Goal: Transaction & Acquisition: Obtain resource

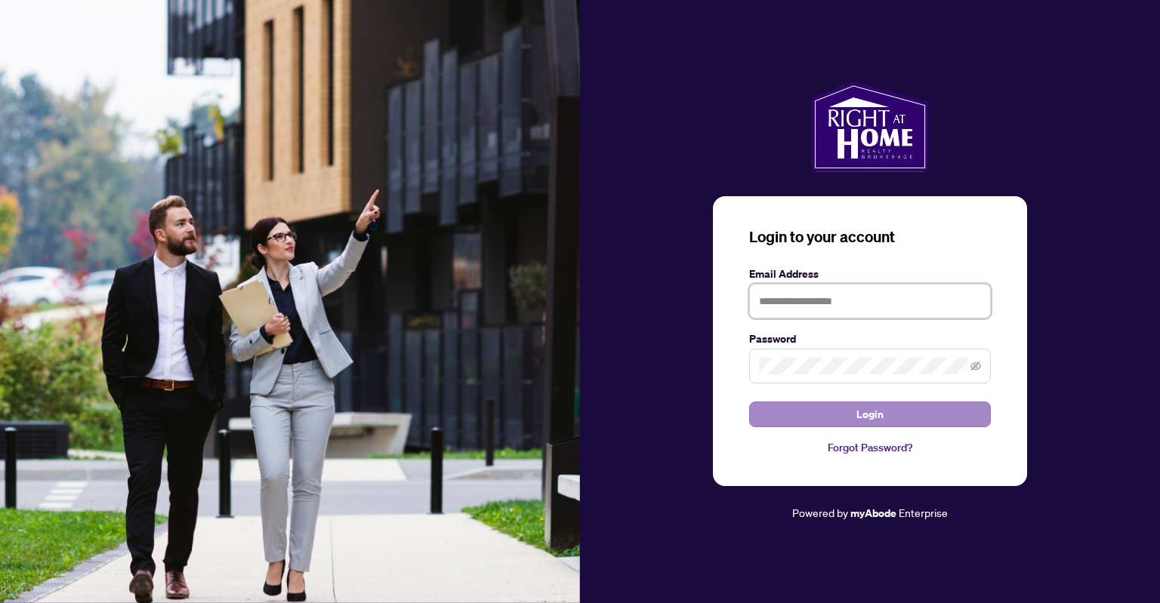
type input "**********"
click at [815, 407] on button "Login" at bounding box center [870, 415] width 242 height 26
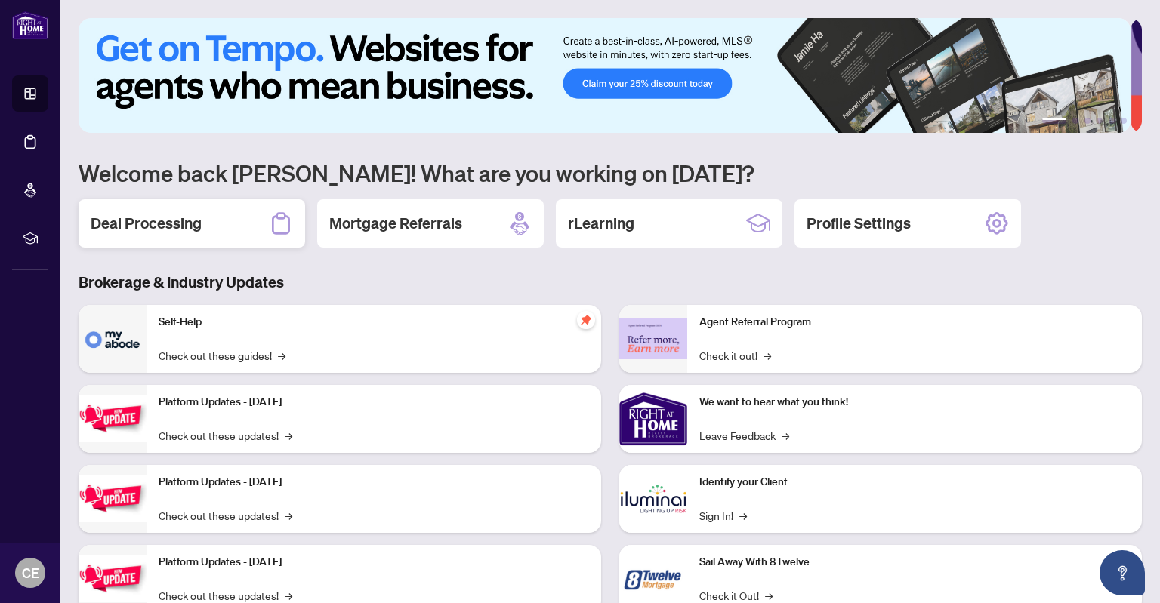
click at [223, 208] on div "Deal Processing" at bounding box center [192, 223] width 227 height 48
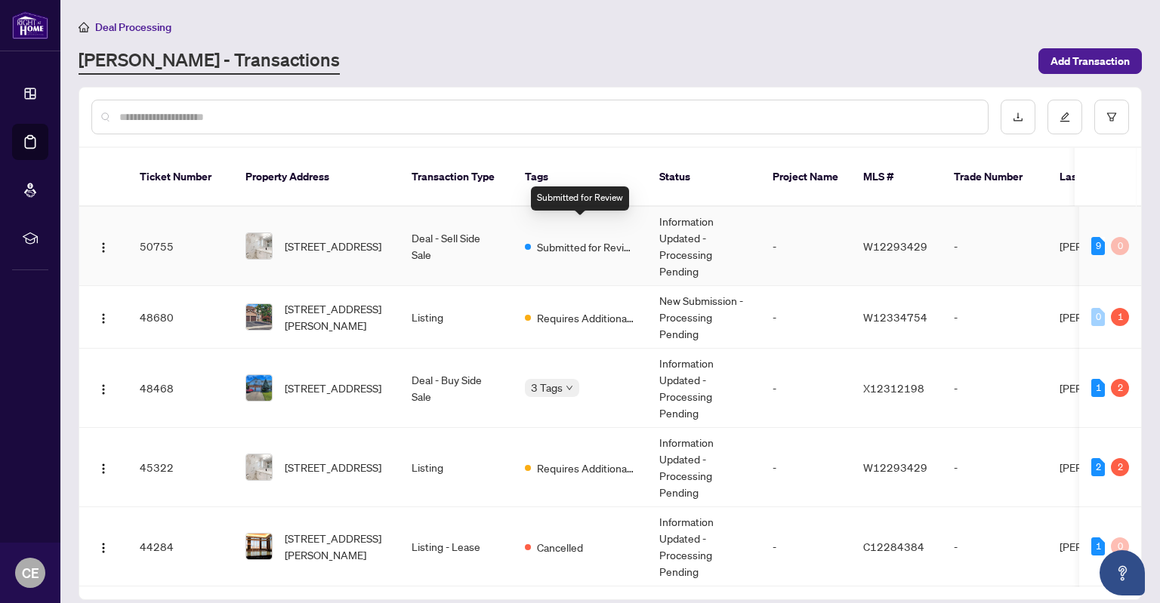
click at [590, 239] on span "Submitted for Review" at bounding box center [586, 247] width 98 height 17
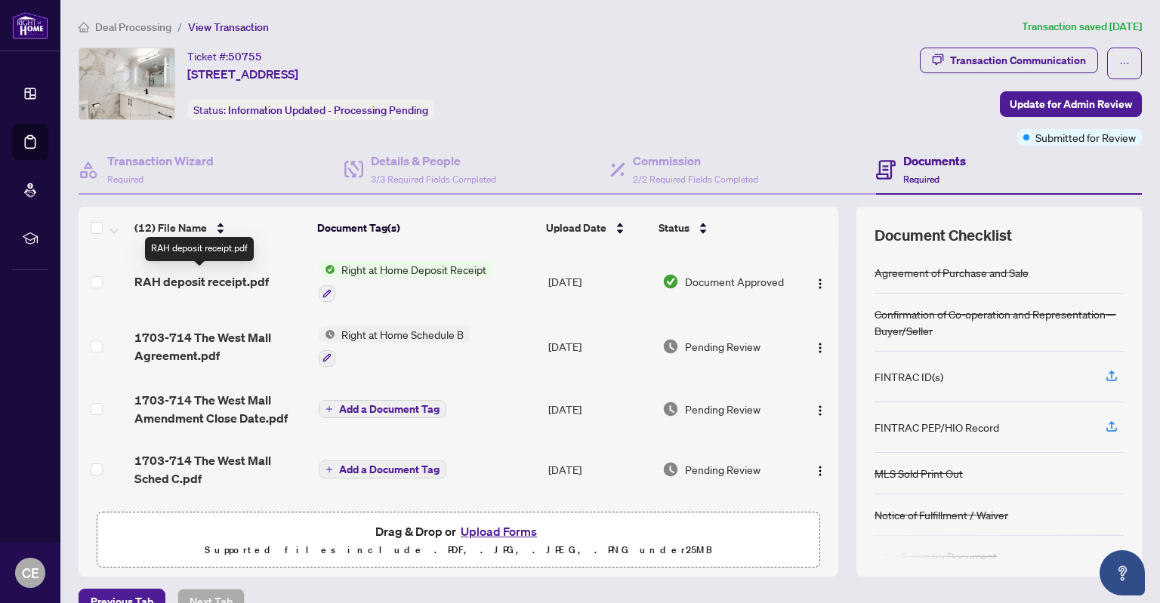
click at [255, 276] on span "RAH deposit receipt.pdf" at bounding box center [201, 282] width 134 height 18
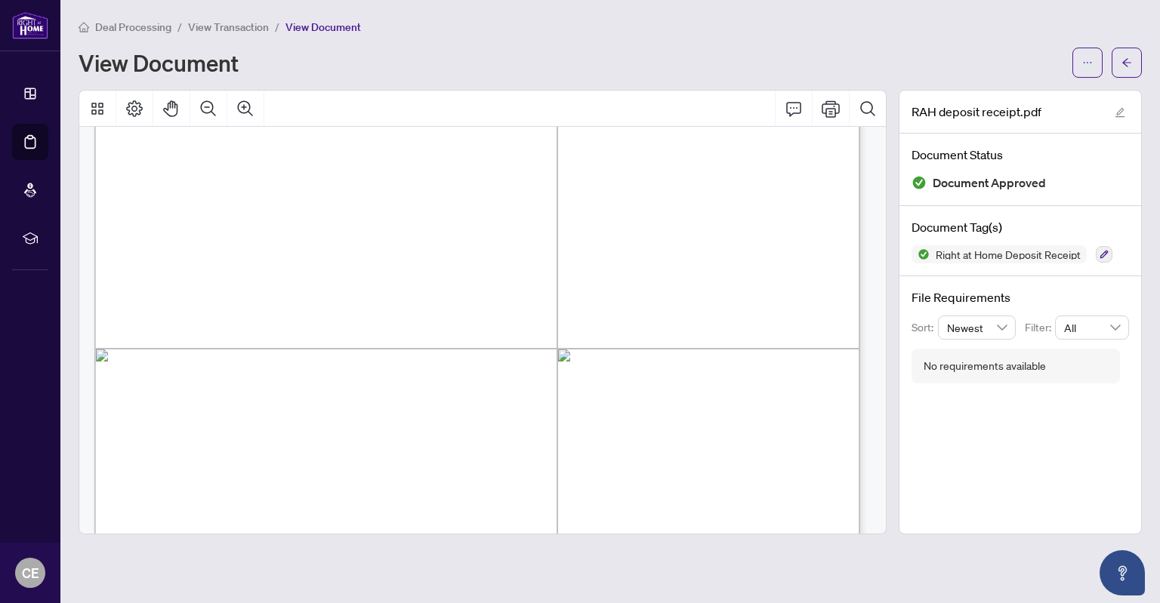
scroll to position [378, 0]
click at [1083, 64] on icon "ellipsis" at bounding box center [1087, 62] width 11 height 11
click at [1051, 94] on span "Download" at bounding box center [1033, 95] width 115 height 17
